Goal: Transaction & Acquisition: Purchase product/service

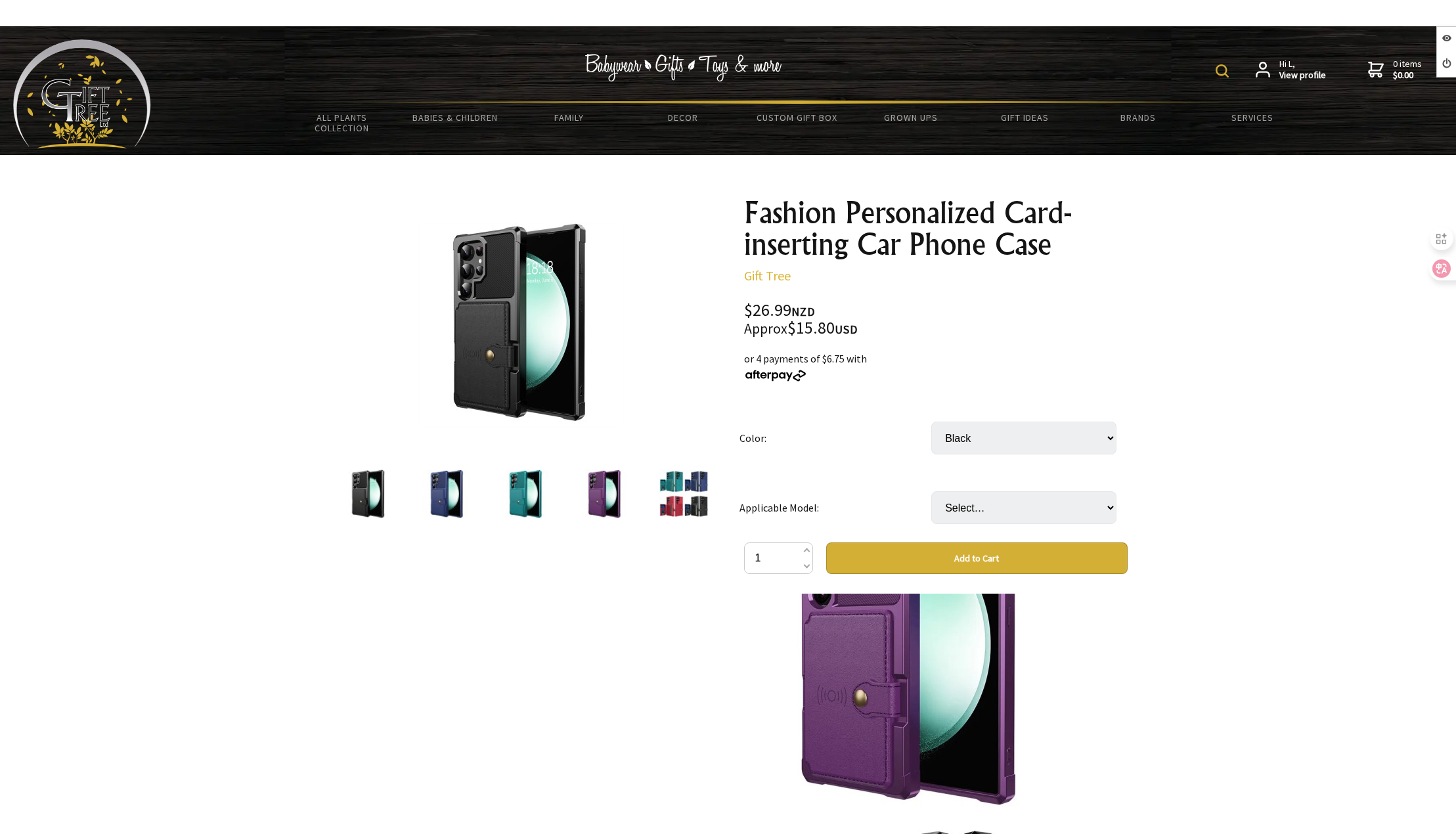
scroll to position [1707, 0]
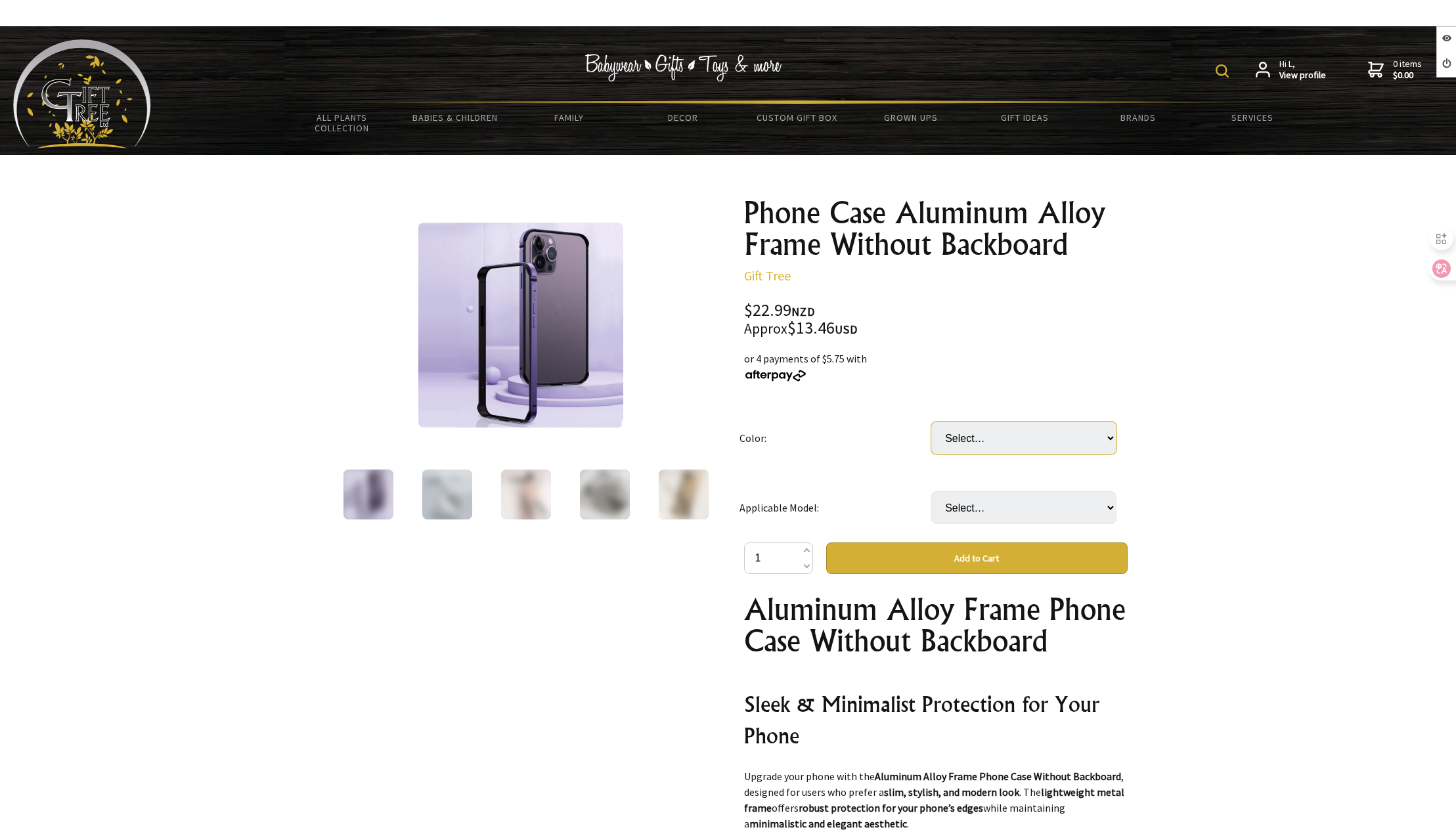
click at [1032, 445] on select "Select… Dark Purple Desert Gold Black Edge Desert Gold Golden Black Edge Pink B…" at bounding box center [1024, 437] width 186 height 33
select select "Desert Gold Black Edge"
click at [932, 421] on select "Select… Dark Purple Desert Gold Black Edge Desert Gold Golden Black Edge Pink B…" at bounding box center [1024, 437] width 186 height 33
click at [1011, 503] on select "Select… IPhone16 IPhone16PLUS IPhone16PRO IPhone16PROMAX" at bounding box center [1024, 507] width 186 height 33
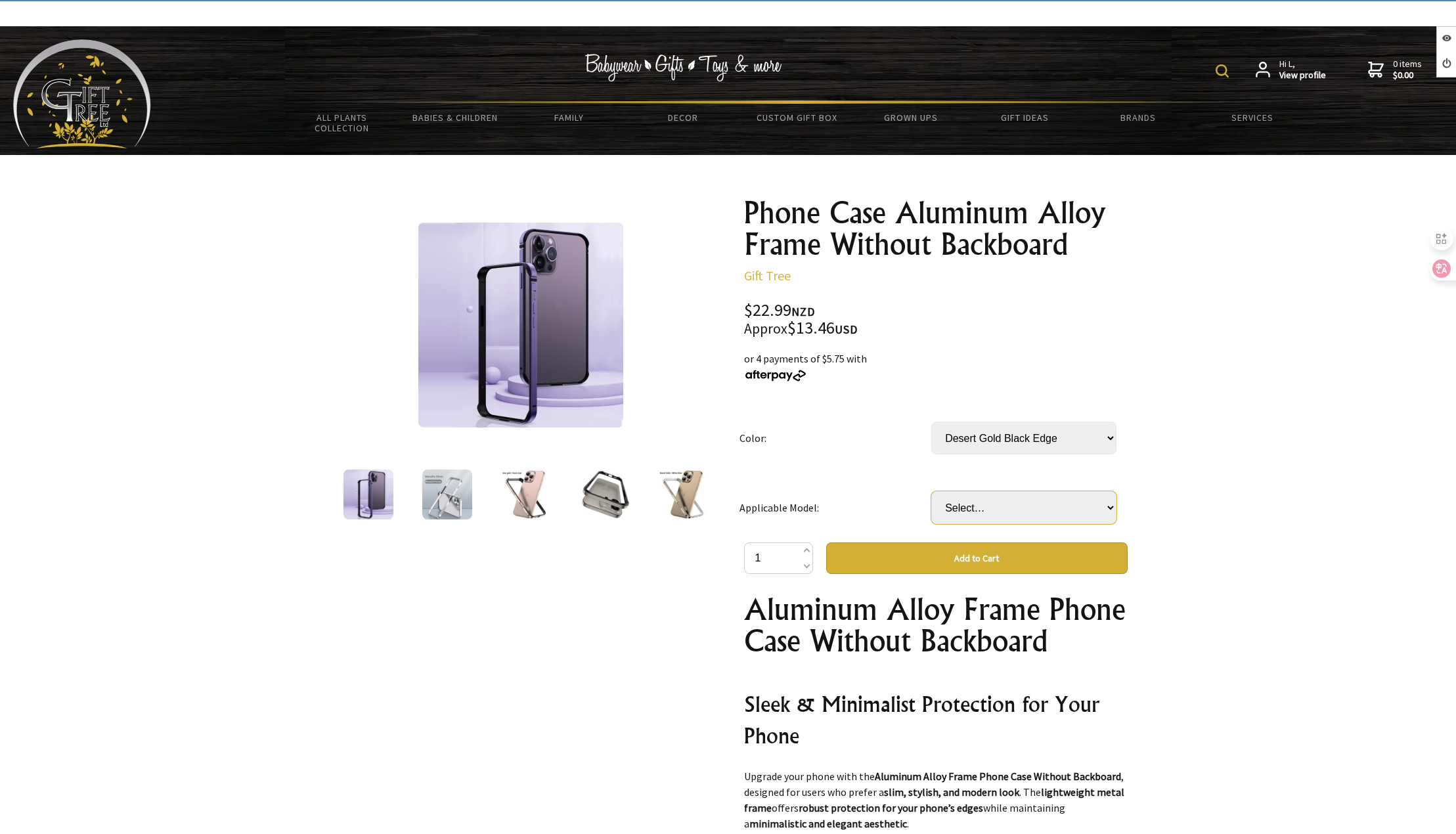
select select "IPhone16PRO"
click at [932, 491] on select "Select… IPhone16 IPhone16PLUS IPhone16PRO IPhone16PROMAX" at bounding box center [1024, 507] width 186 height 33
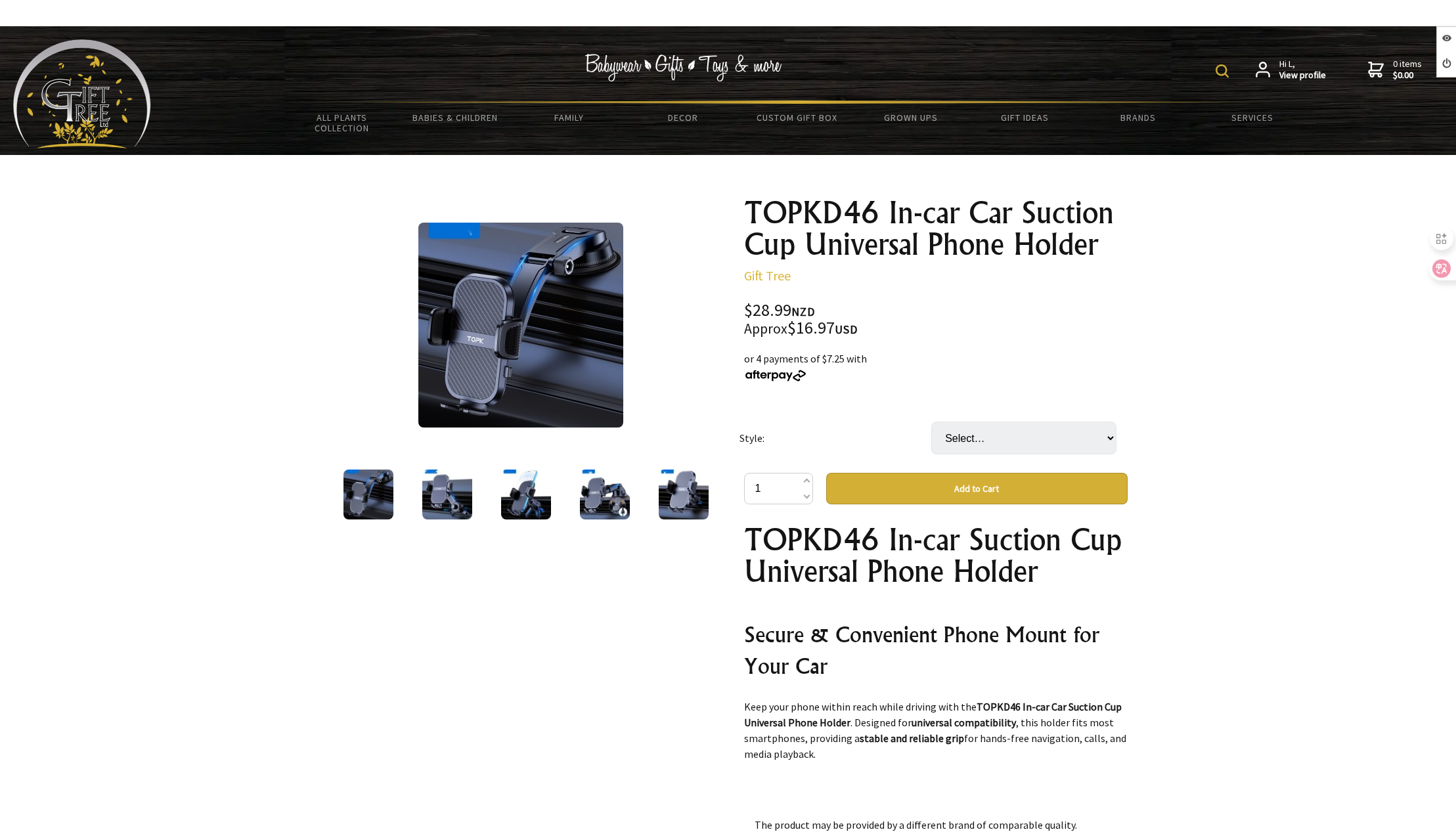
click at [992, 421] on td "Select… D46C Waterfall Bracket D46G Hook Bracket D46S Support Bracket D46T Exte…" at bounding box center [1027, 438] width 192 height 70
click at [994, 433] on select "Select… D46C Waterfall Bracket D46G Hook Bracket D46S Support Bracket D46T Exte…" at bounding box center [1024, 437] width 186 height 33
select select "D46G Hook Bracket"
click at [932, 421] on select "Select… D46C Waterfall Bracket D46G Hook Bracket D46S Support Bracket D46T Exte…" at bounding box center [1024, 437] width 186 height 33
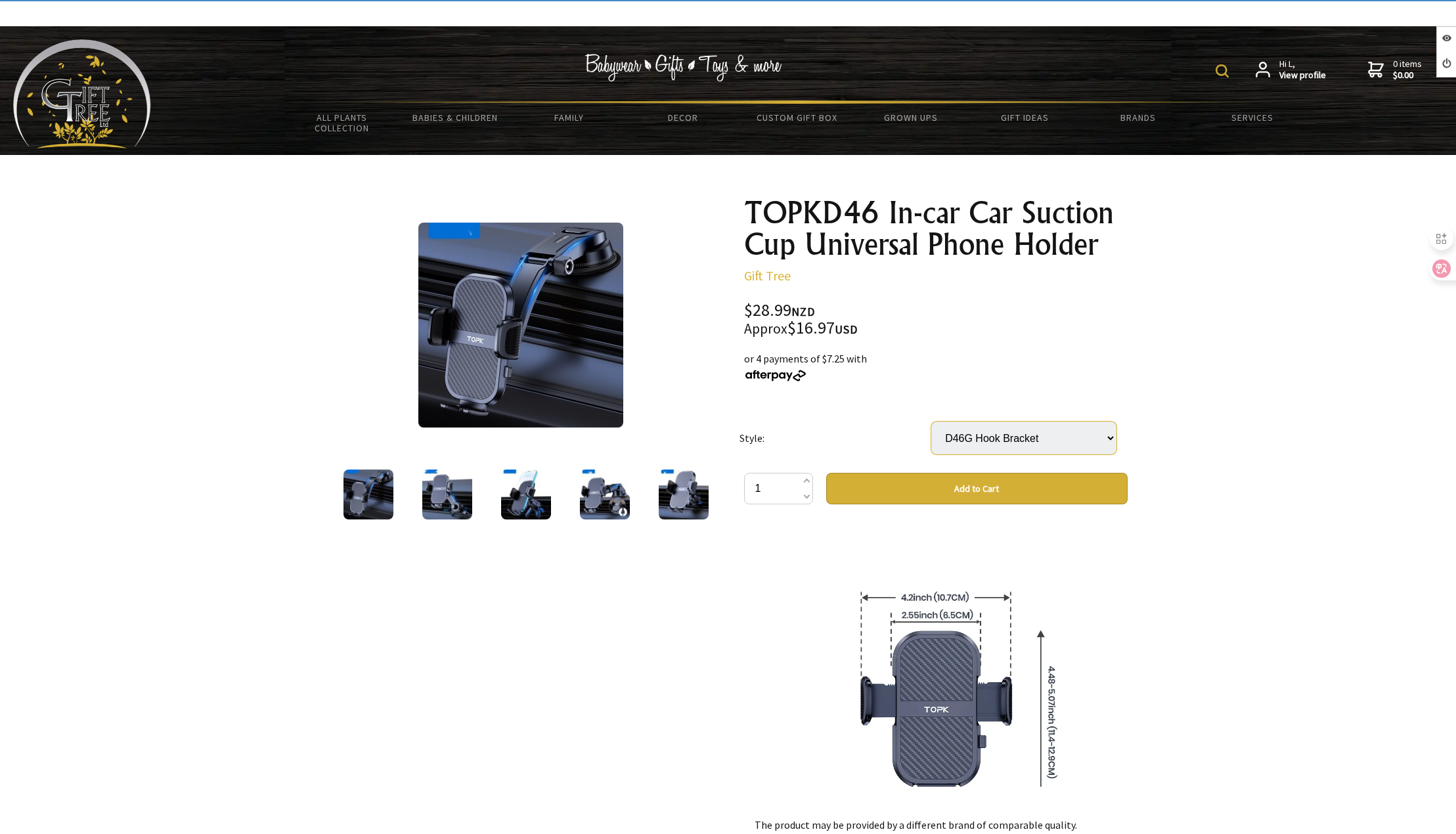
scroll to position [1182, 0]
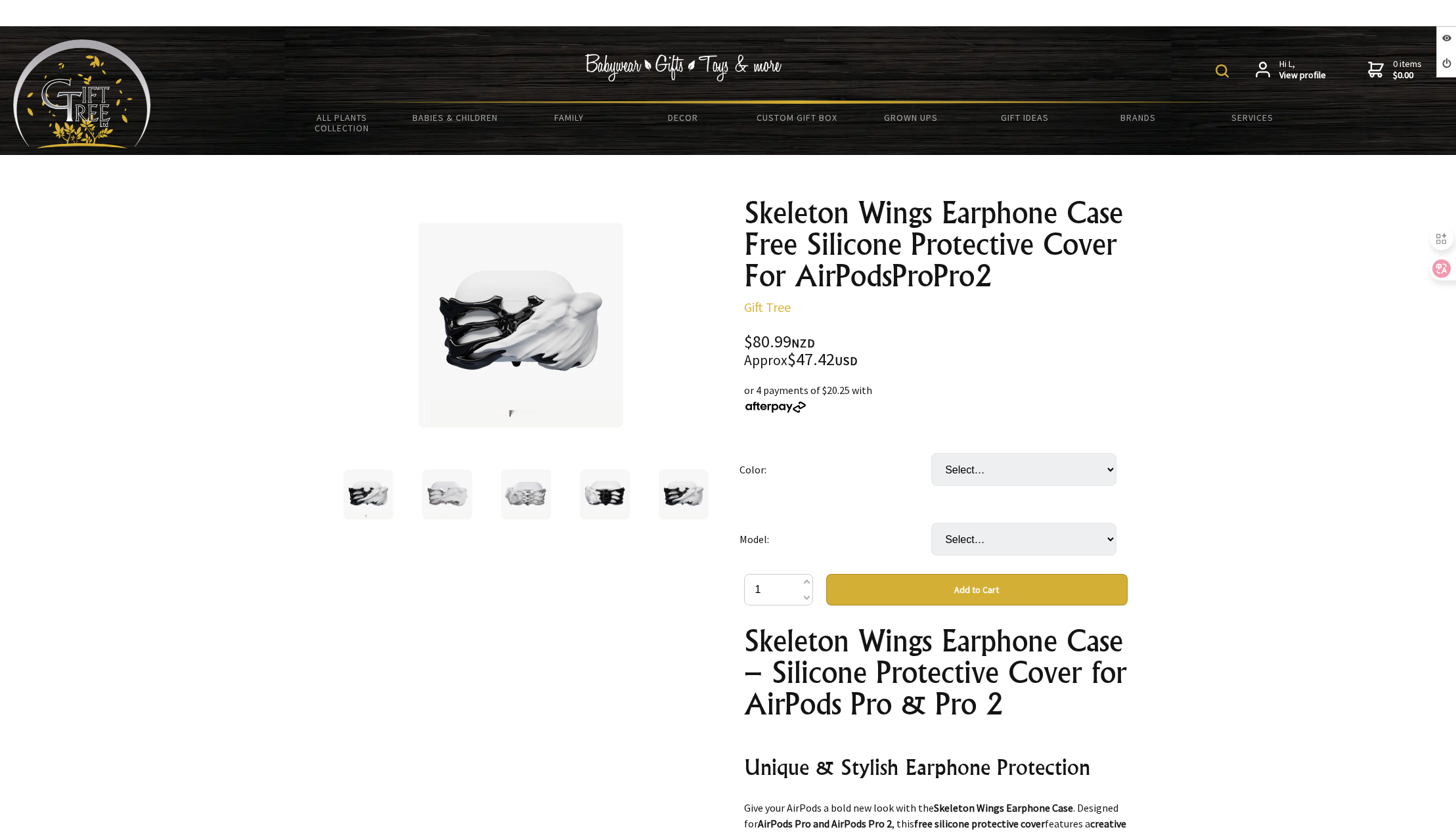
select select "Black"
click at [932, 453] on select "Select… Black Silvery" at bounding box center [1024, 469] width 186 height 33
click at [963, 537] on select "Select… AirPods 4 AirPods Pro Pro2" at bounding box center [1024, 539] width 186 height 33
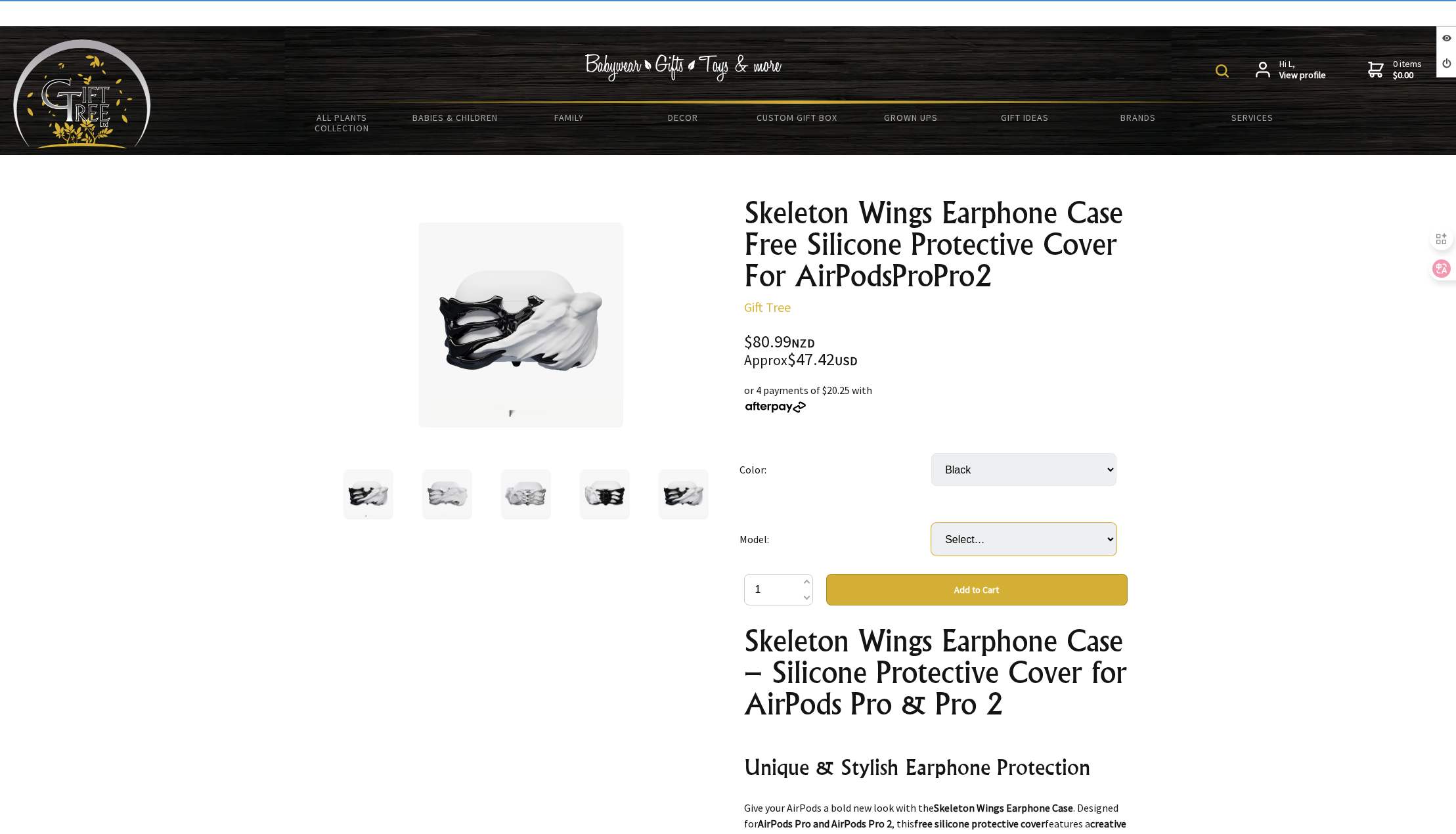
click at [932, 523] on select "Select… AirPods 4 AirPods Pro Pro2" at bounding box center [1024, 539] width 186 height 33
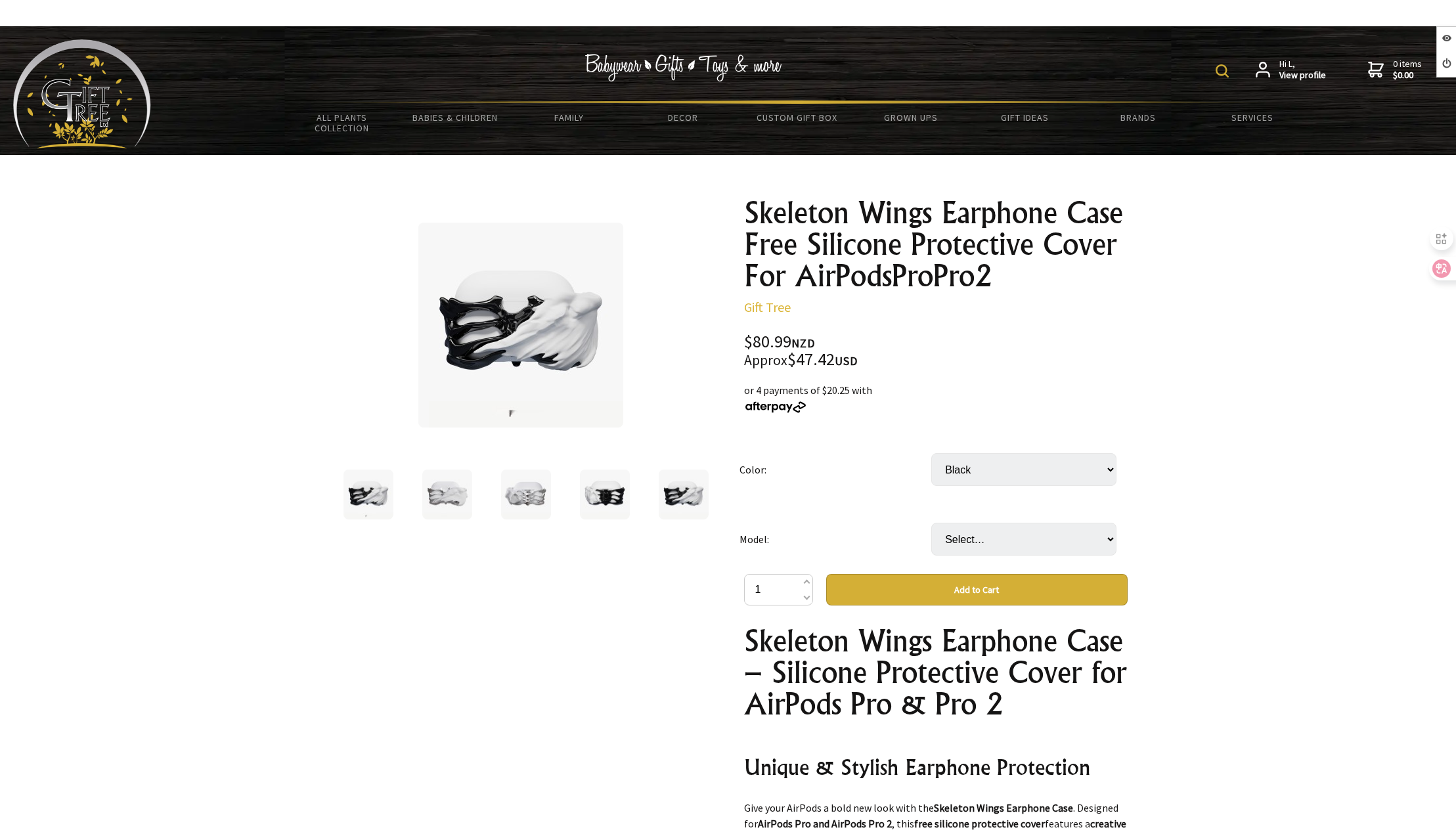
scroll to position [263, 0]
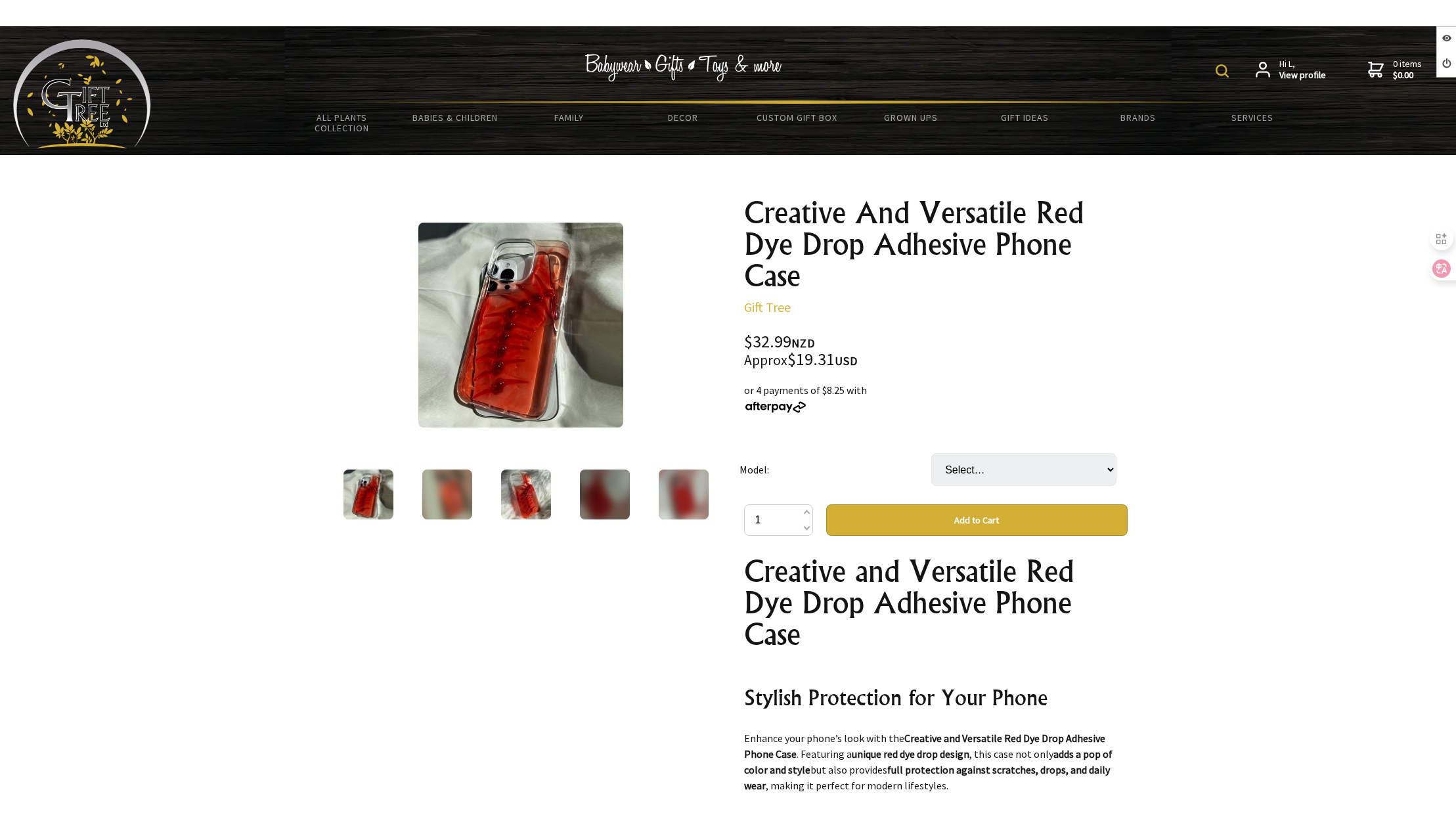
select select "IPhone 14 Plus"
click at [932, 453] on select "Select… IPhone 14 IPhone 14 Plus IPhone 14 Pro IPhone 14 Pro Max IPhone 15 IPho…" at bounding box center [1024, 469] width 186 height 33
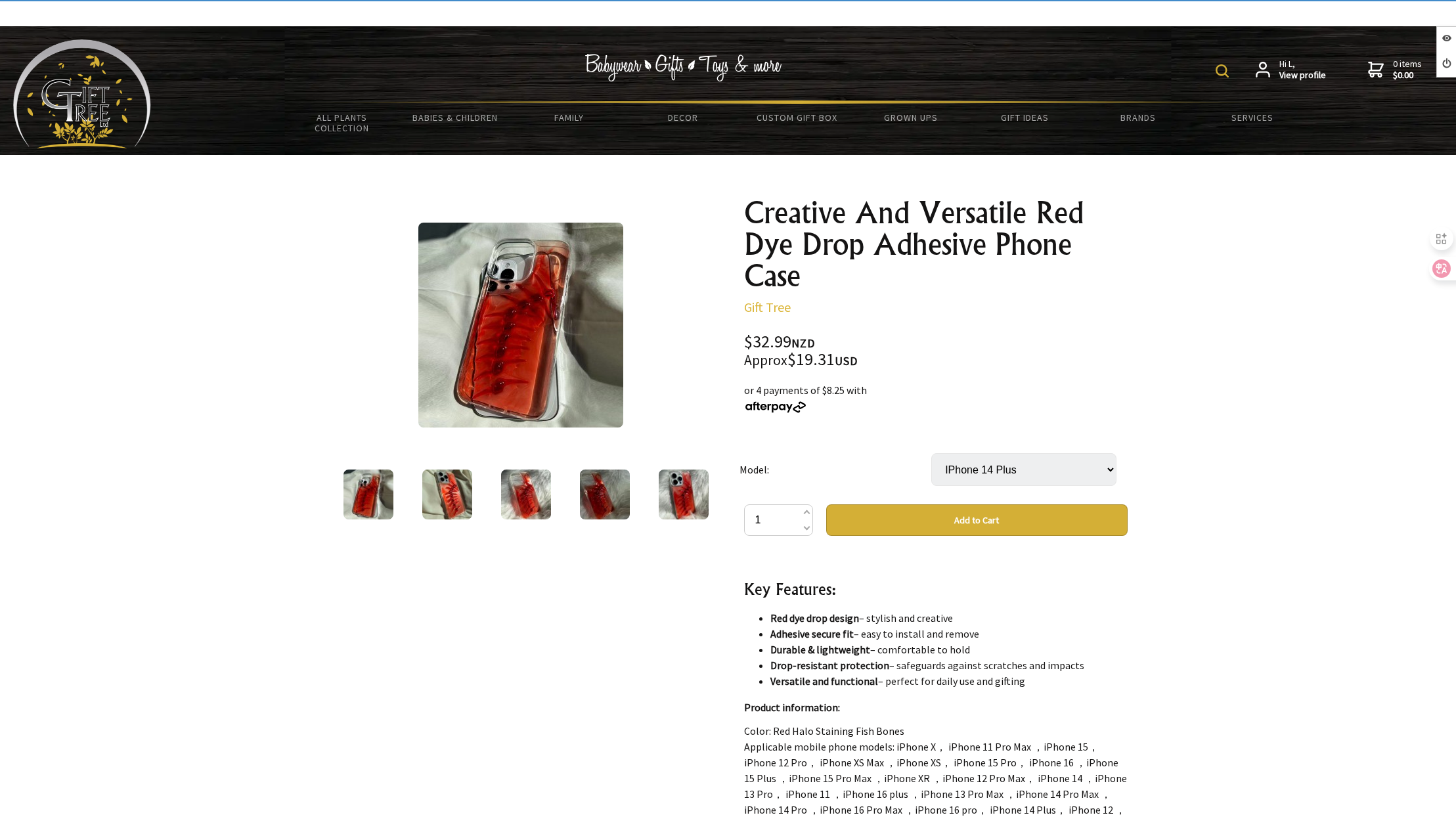
scroll to position [526, 0]
